Goal: Task Accomplishment & Management: Use online tool/utility

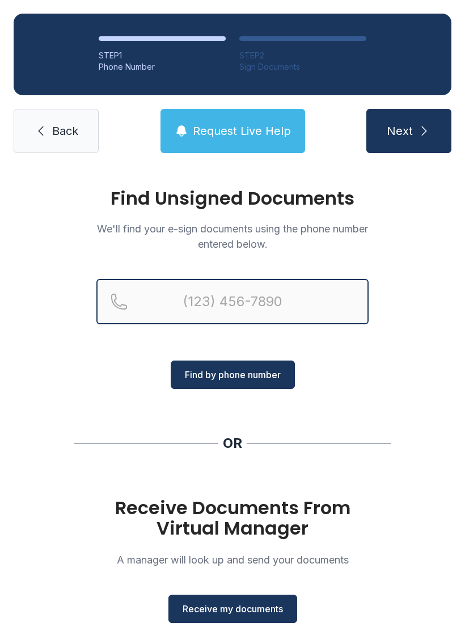
click at [291, 301] on input "Reservation phone number" at bounding box center [232, 301] width 272 height 45
type input "("
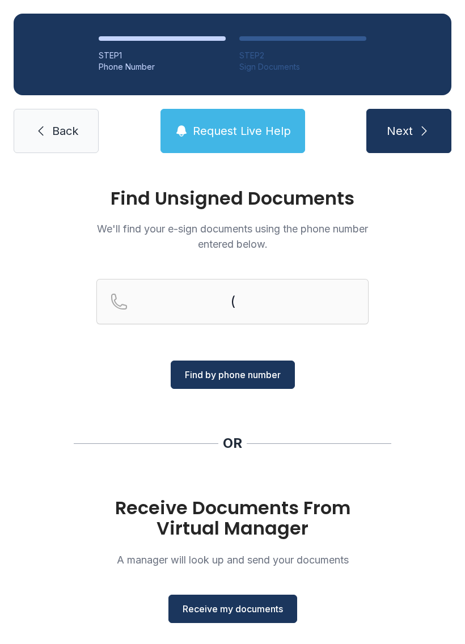
click at [437, 269] on div "Find Unsigned Documents We'll find your e-sign documents using the phone number…" at bounding box center [232, 418] width 465 height 502
click at [264, 609] on span "Receive my documents" at bounding box center [233, 609] width 100 height 14
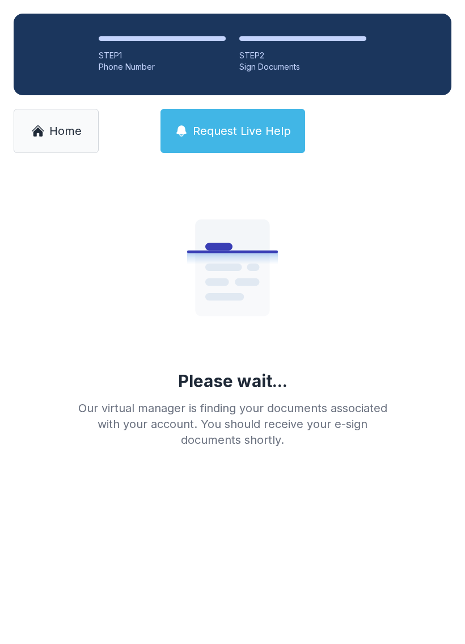
click at [266, 544] on main "Please wait... Our virtual manager is finding your documents associated with yo…" at bounding box center [232, 405] width 465 height 477
click at [65, 124] on span "Home" at bounding box center [65, 131] width 32 height 16
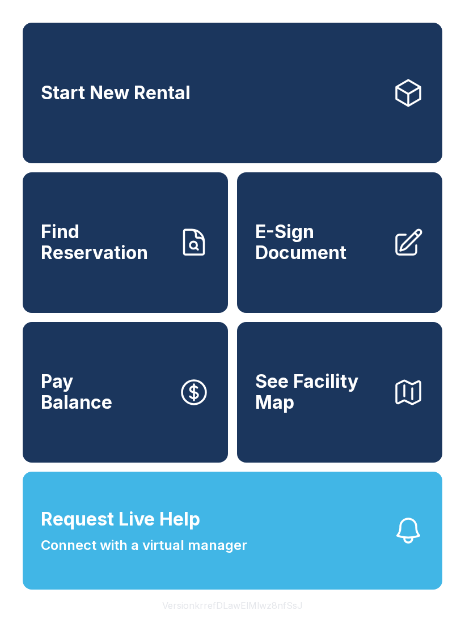
click at [342, 263] on span "E-Sign Document" at bounding box center [319, 242] width 128 height 41
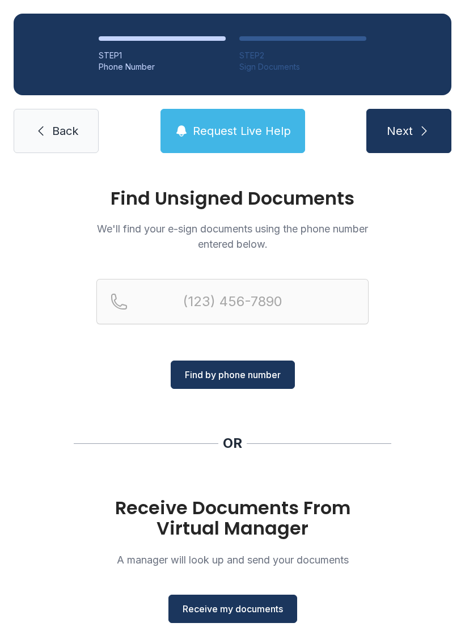
click at [222, 612] on span "Receive my documents" at bounding box center [233, 609] width 100 height 14
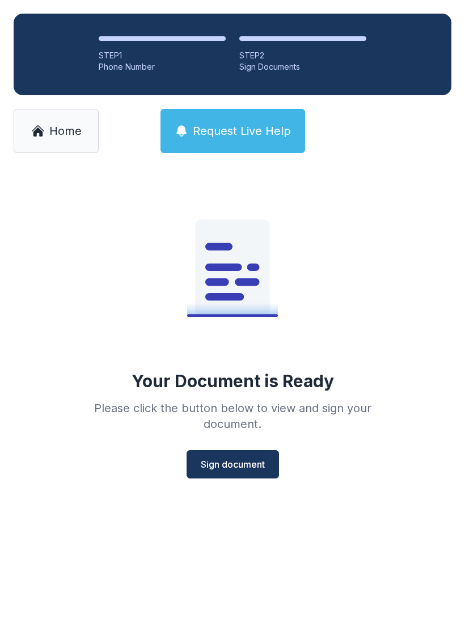
click at [246, 450] on button "Sign document" at bounding box center [233, 464] width 92 height 28
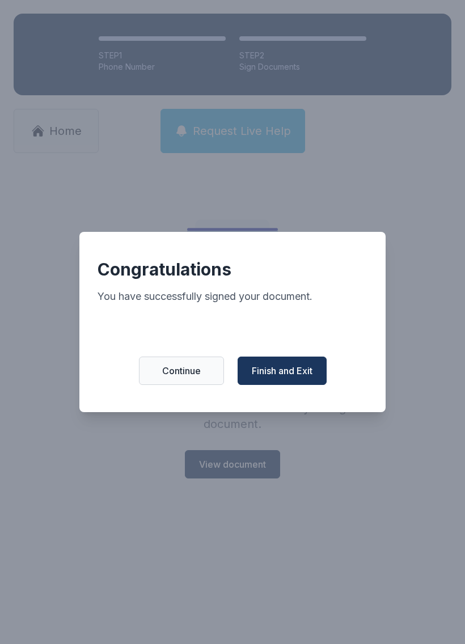
click at [281, 378] on span "Finish and Exit" at bounding box center [282, 371] width 61 height 14
